Goal: Information Seeking & Learning: Learn about a topic

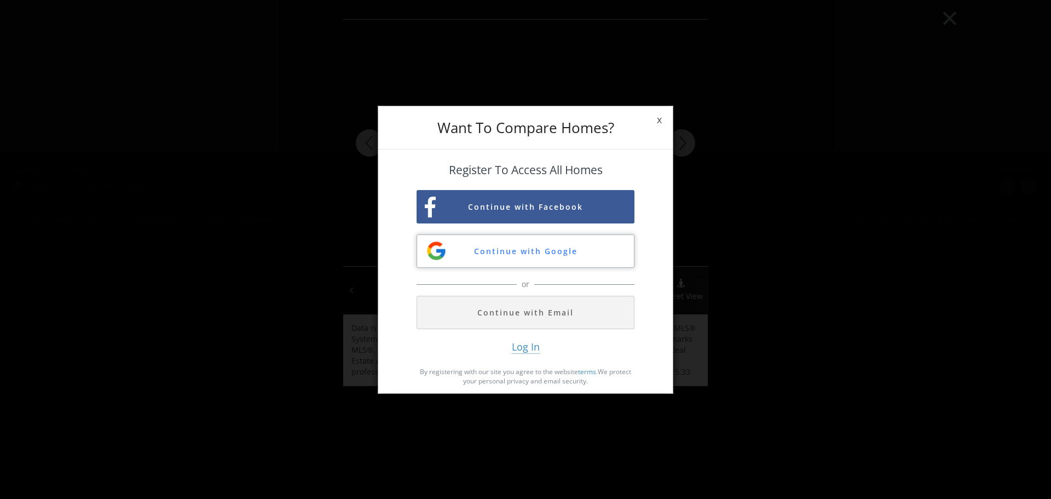
click at [545, 256] on button "Continue with Google" at bounding box center [526, 250] width 218 height 33
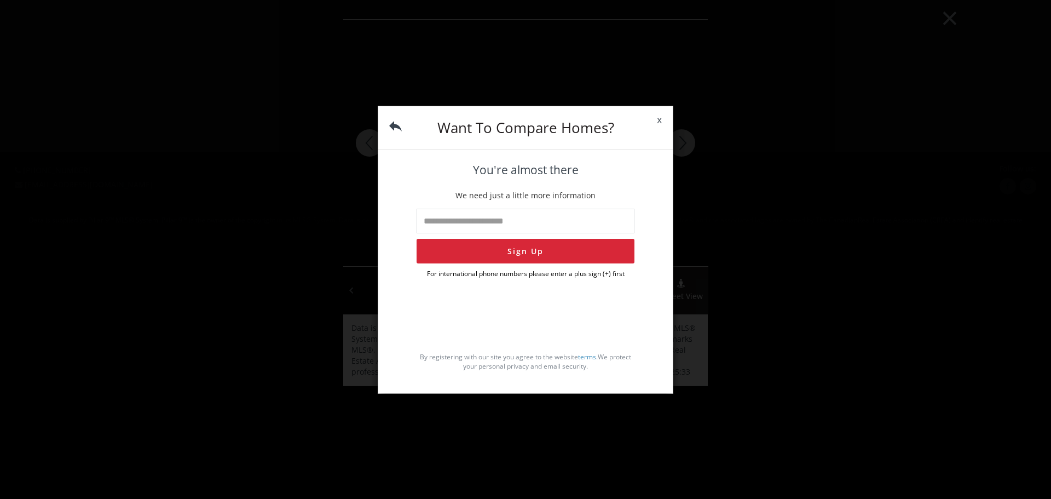
click at [656, 119] on span "x" at bounding box center [659, 120] width 27 height 31
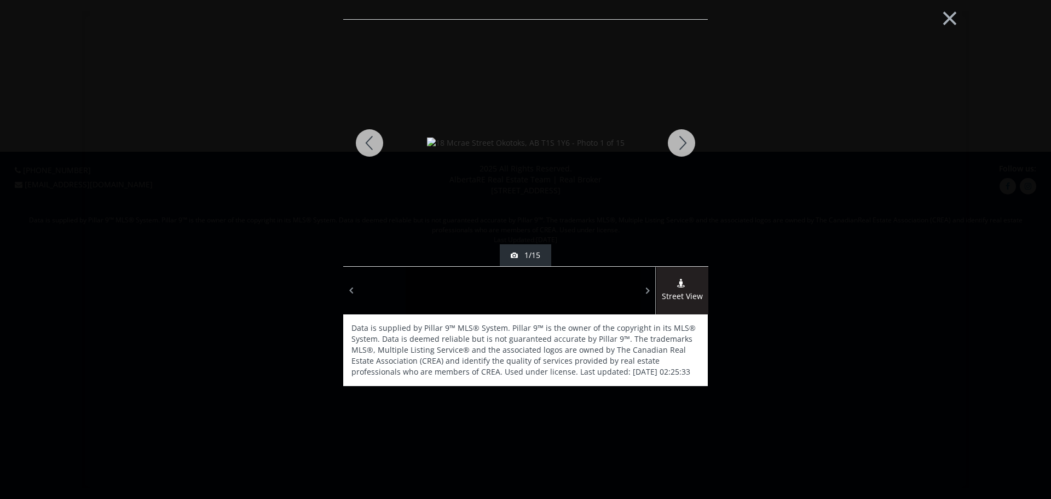
click at [690, 143] on div at bounding box center [682, 143] width 53 height 246
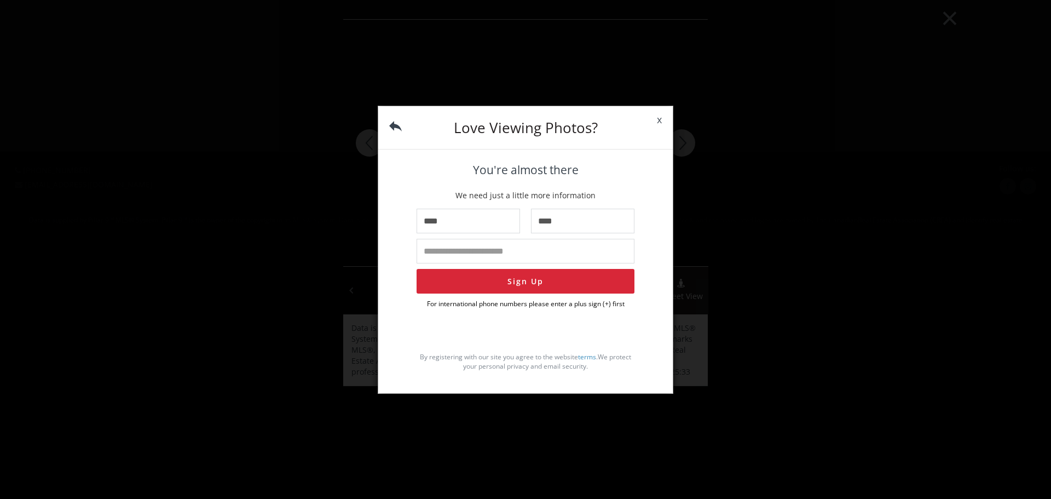
click at [404, 263] on div "x You're almost there We need just a little more information ********* **** ***…" at bounding box center [525, 267] width 295 height 235
click at [482, 278] on button "Sign Up" at bounding box center [526, 281] width 218 height 25
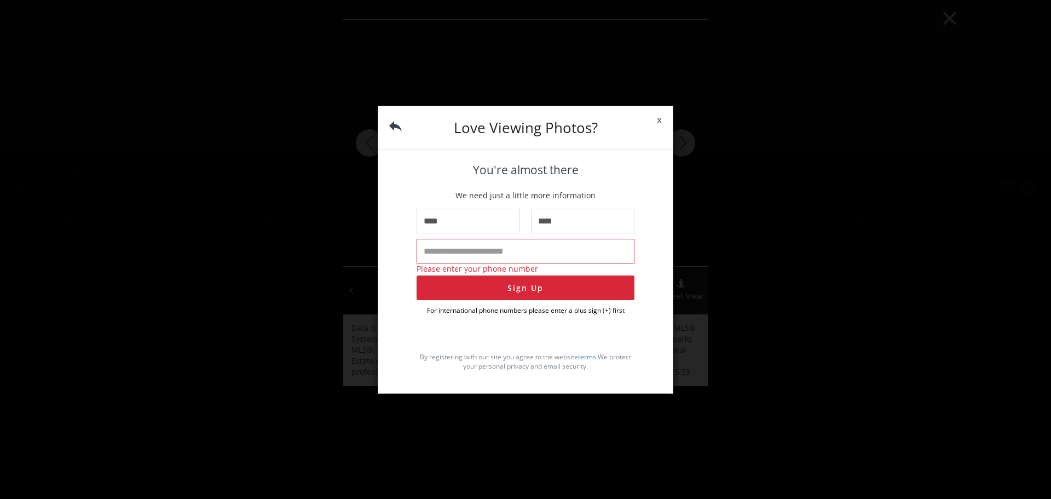
click at [480, 252] on input "tel" at bounding box center [526, 251] width 218 height 25
click at [659, 124] on span "x" at bounding box center [659, 120] width 27 height 31
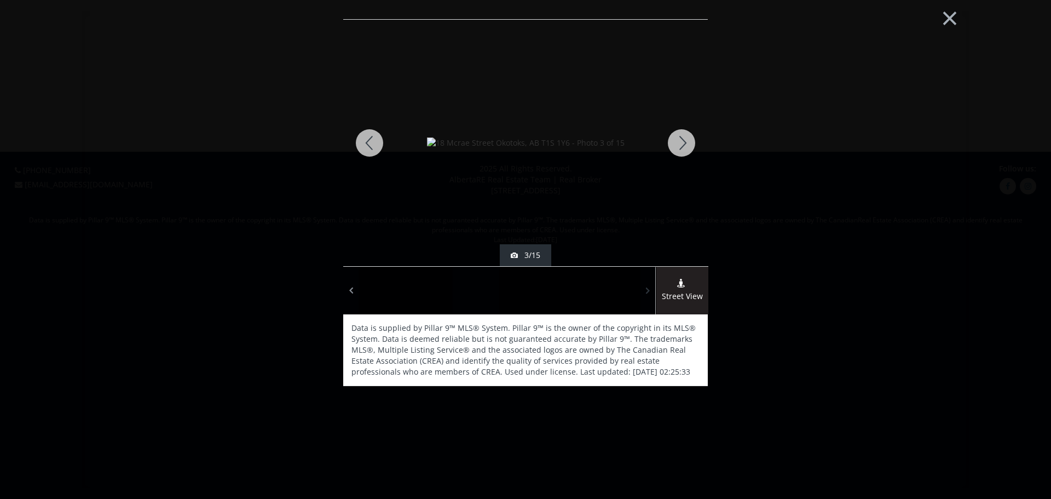
click at [646, 293] on span at bounding box center [648, 291] width 11 height 16
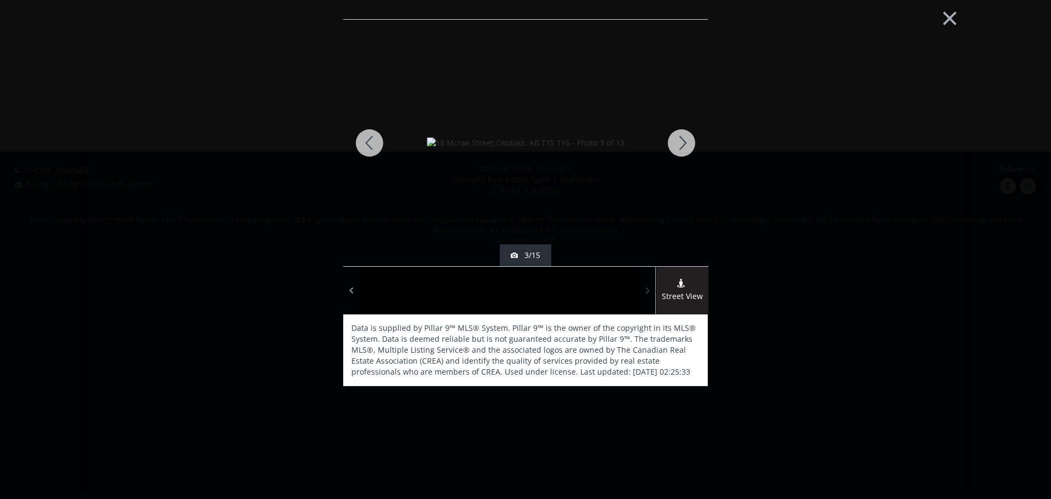
click at [646, 293] on span at bounding box center [648, 291] width 11 height 16
click at [577, 292] on div at bounding box center [570, 291] width 47 height 48
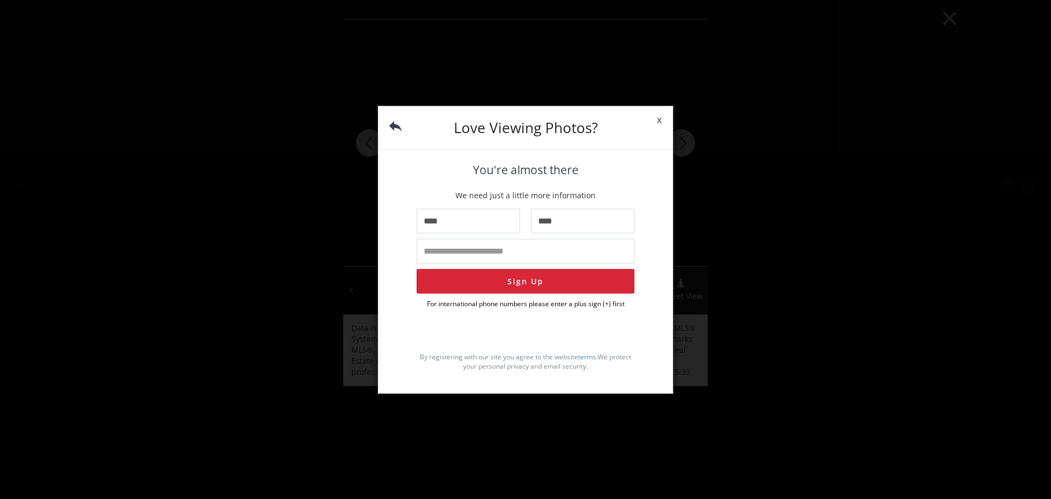
click at [669, 120] on span "x" at bounding box center [659, 120] width 27 height 31
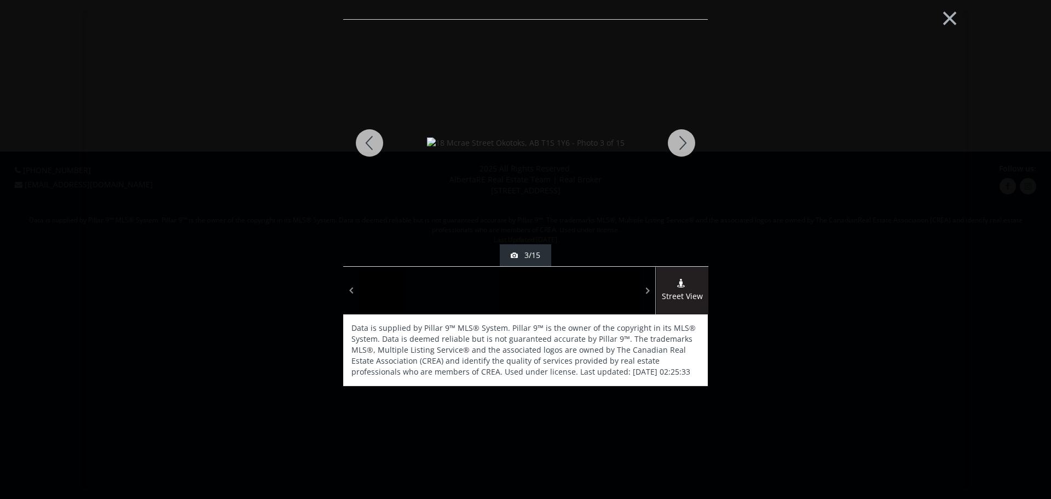
click at [436, 292] on div at bounding box center [429, 291] width 47 height 48
click at [651, 286] on span at bounding box center [648, 291] width 11 height 16
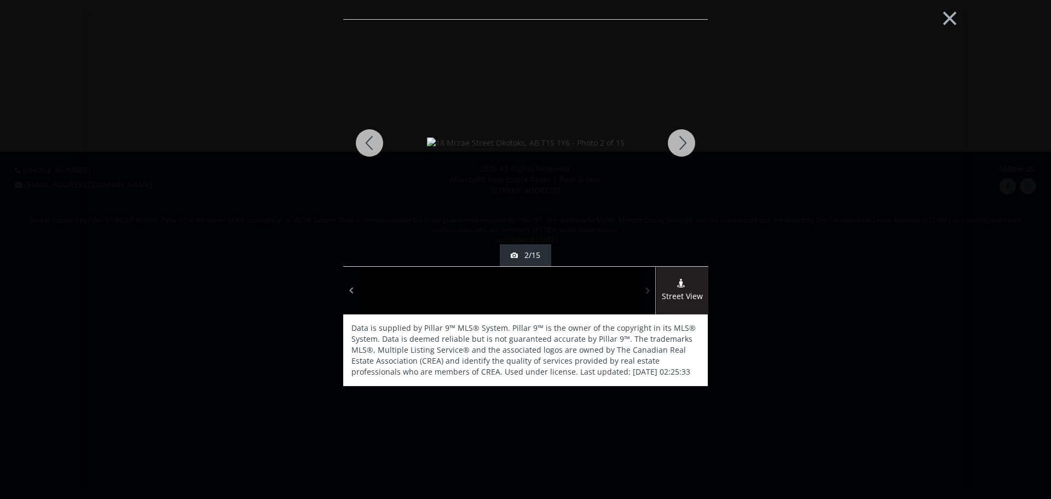
click at [651, 286] on span at bounding box center [648, 291] width 11 height 16
click at [614, 292] on div at bounding box center [617, 291] width 47 height 48
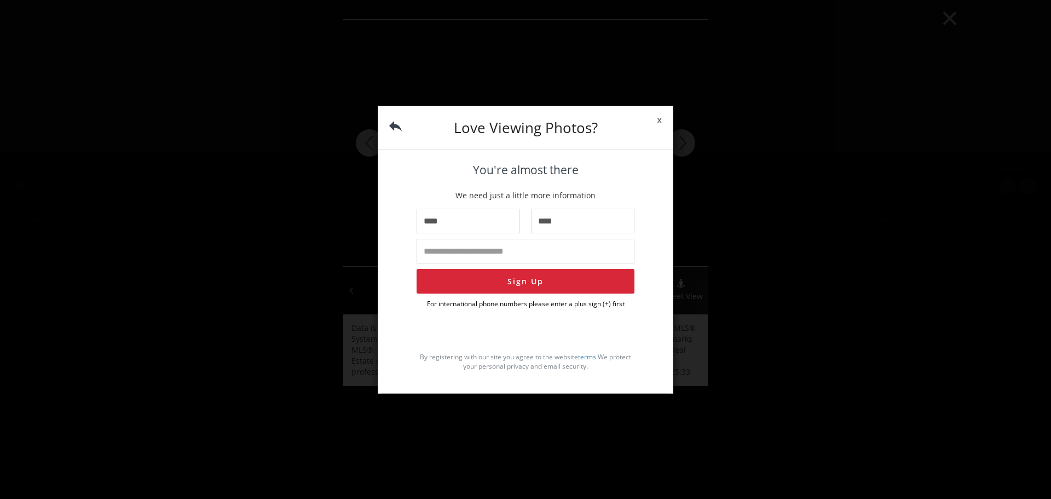
click at [658, 122] on span "x" at bounding box center [659, 120] width 27 height 31
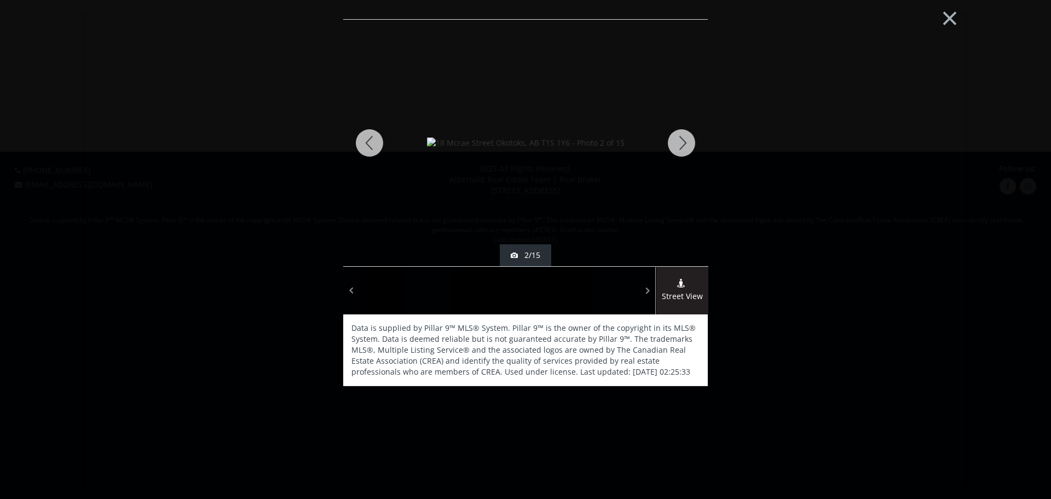
click at [620, 294] on div at bounding box center [617, 291] width 47 height 48
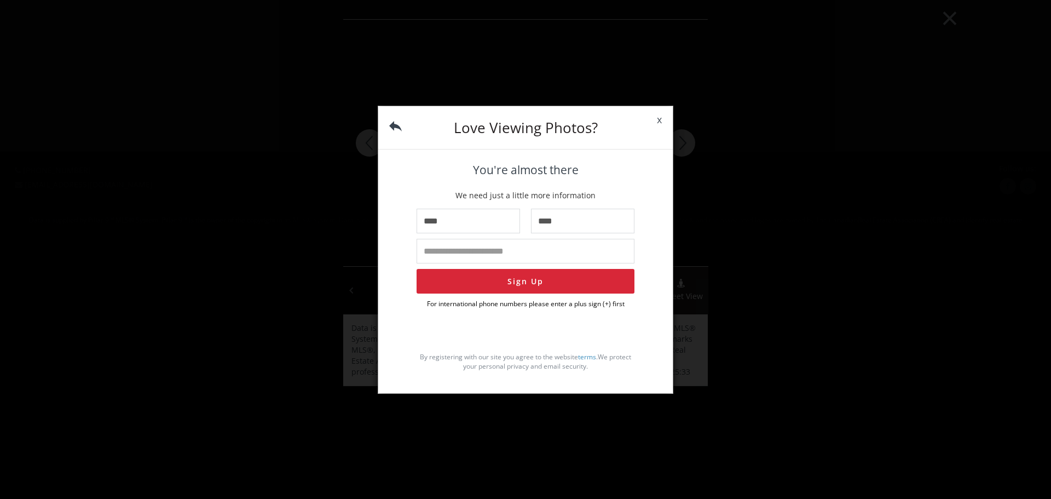
click at [660, 120] on span "x" at bounding box center [659, 120] width 27 height 31
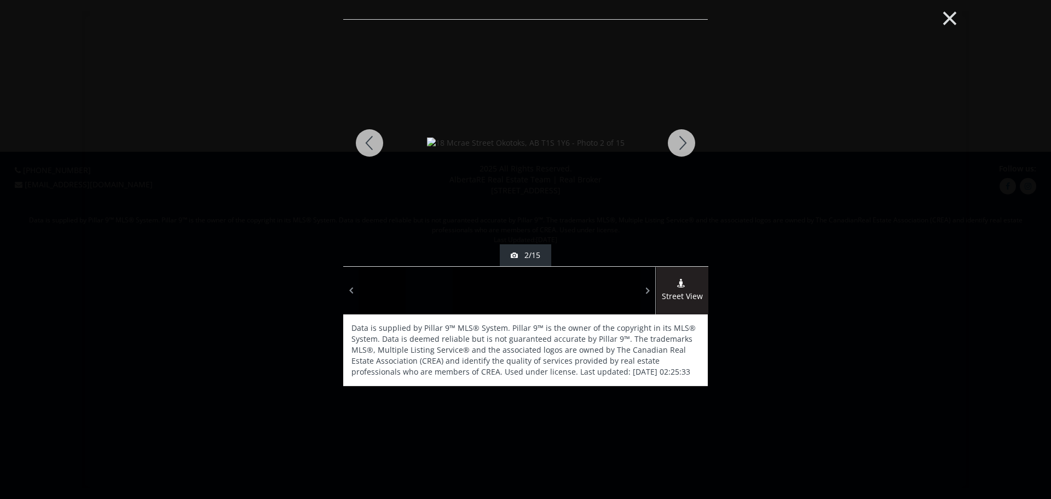
click at [952, 14] on button "×" at bounding box center [950, 17] width 60 height 45
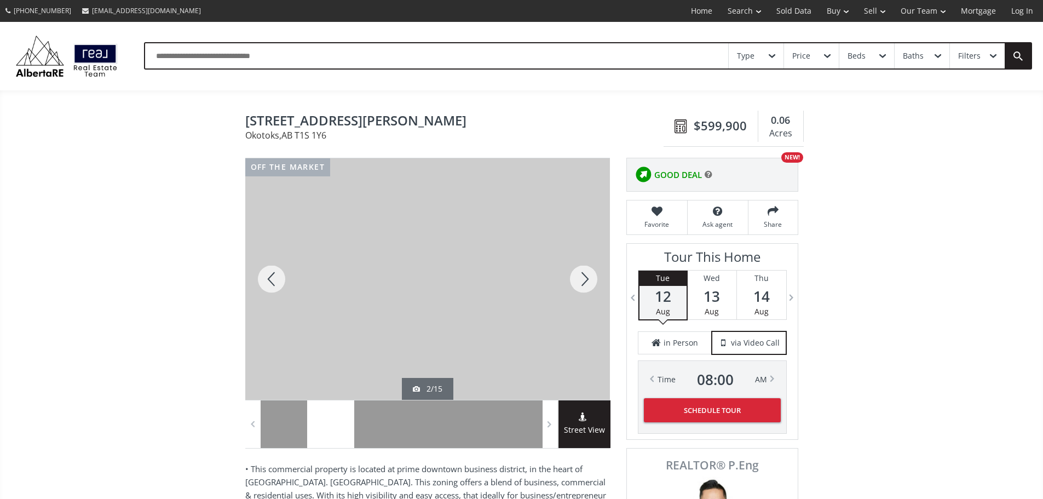
click at [267, 283] on div at bounding box center [271, 279] width 53 height 242
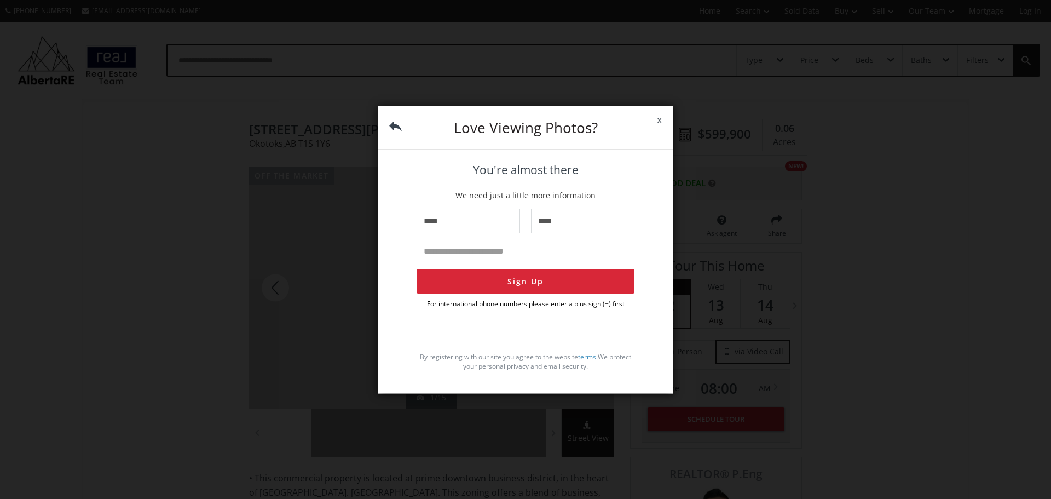
click at [660, 120] on span "x" at bounding box center [659, 120] width 27 height 31
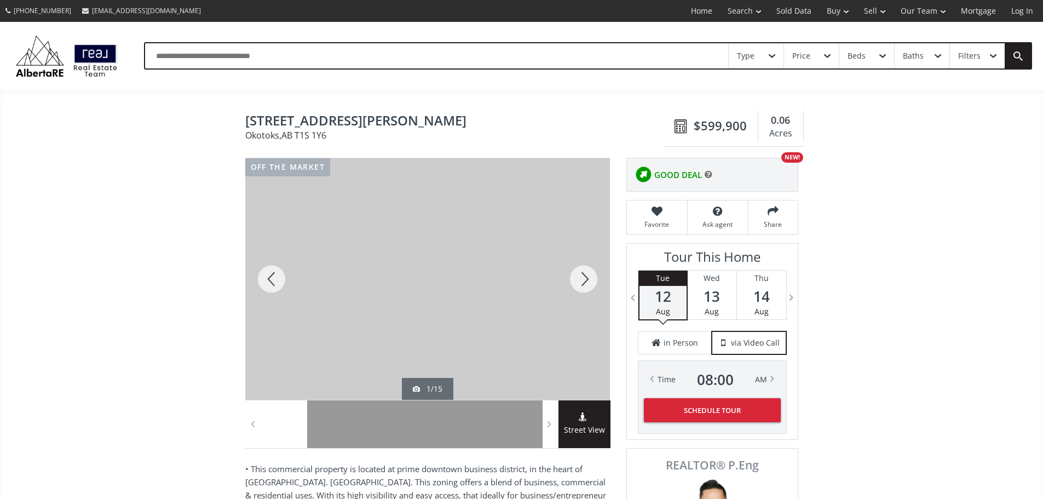
click at [263, 289] on div at bounding box center [271, 279] width 53 height 242
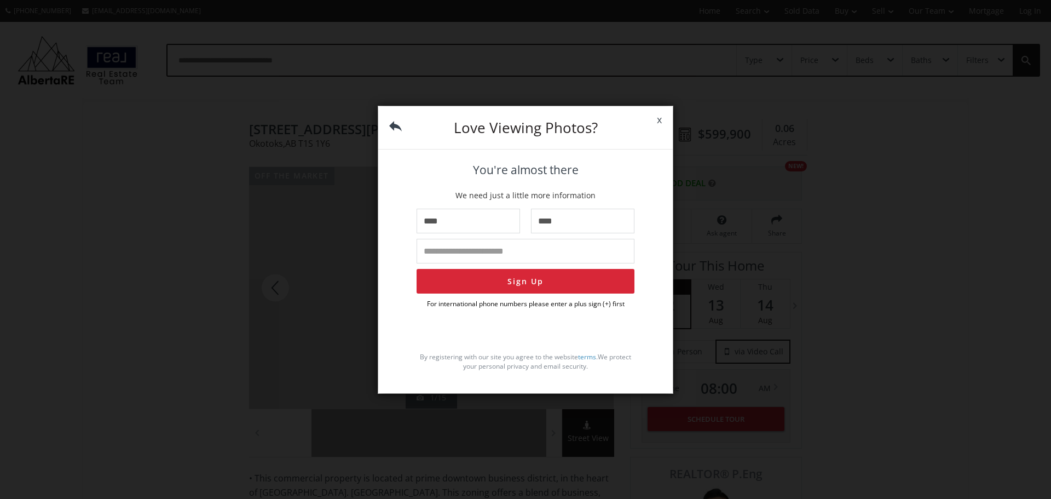
click at [661, 121] on span "x" at bounding box center [659, 120] width 27 height 31
